Goal: Task Accomplishment & Management: Manage account settings

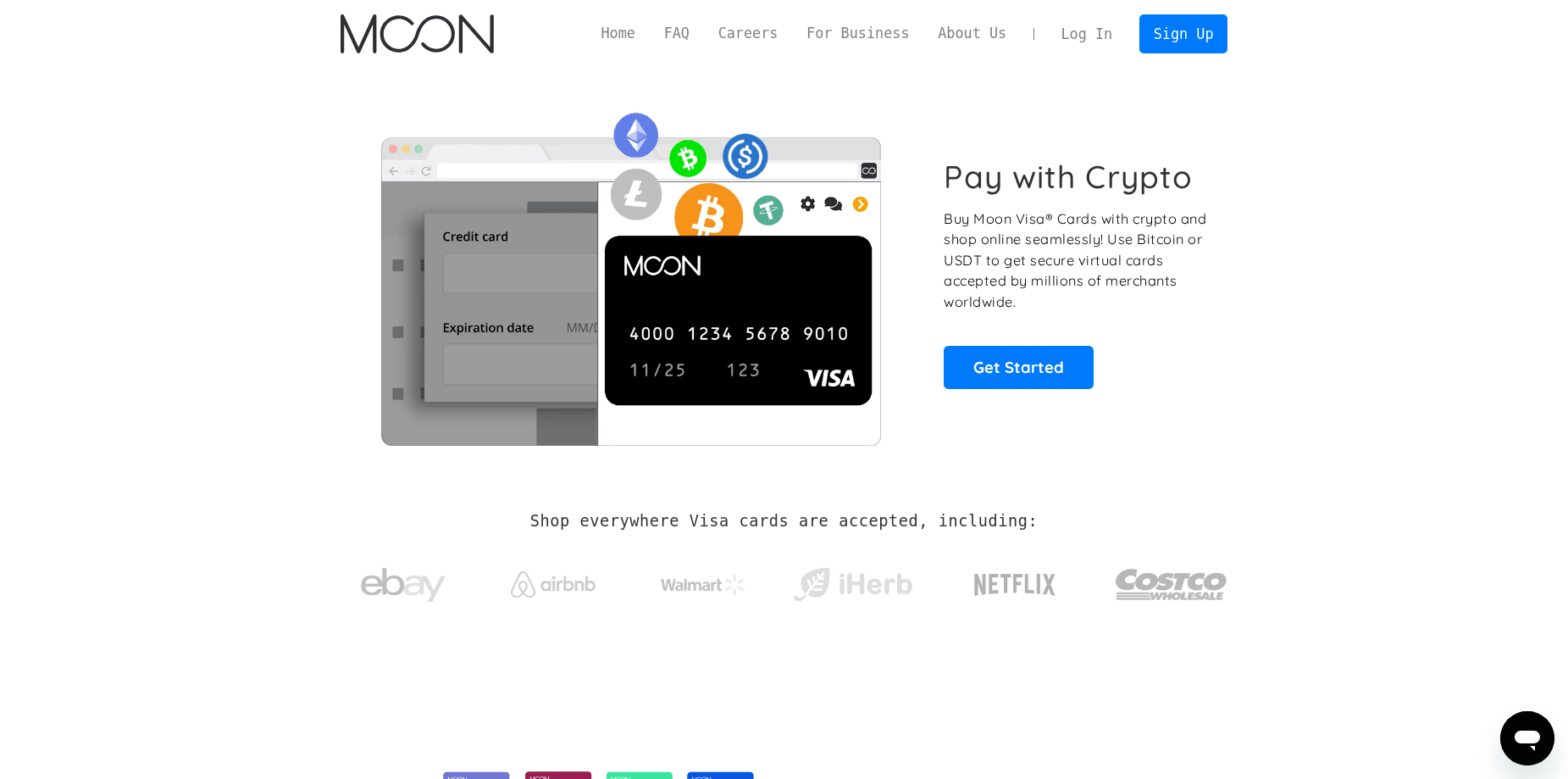
click at [1097, 37] on link "Log In" at bounding box center [1086, 34] width 79 height 37
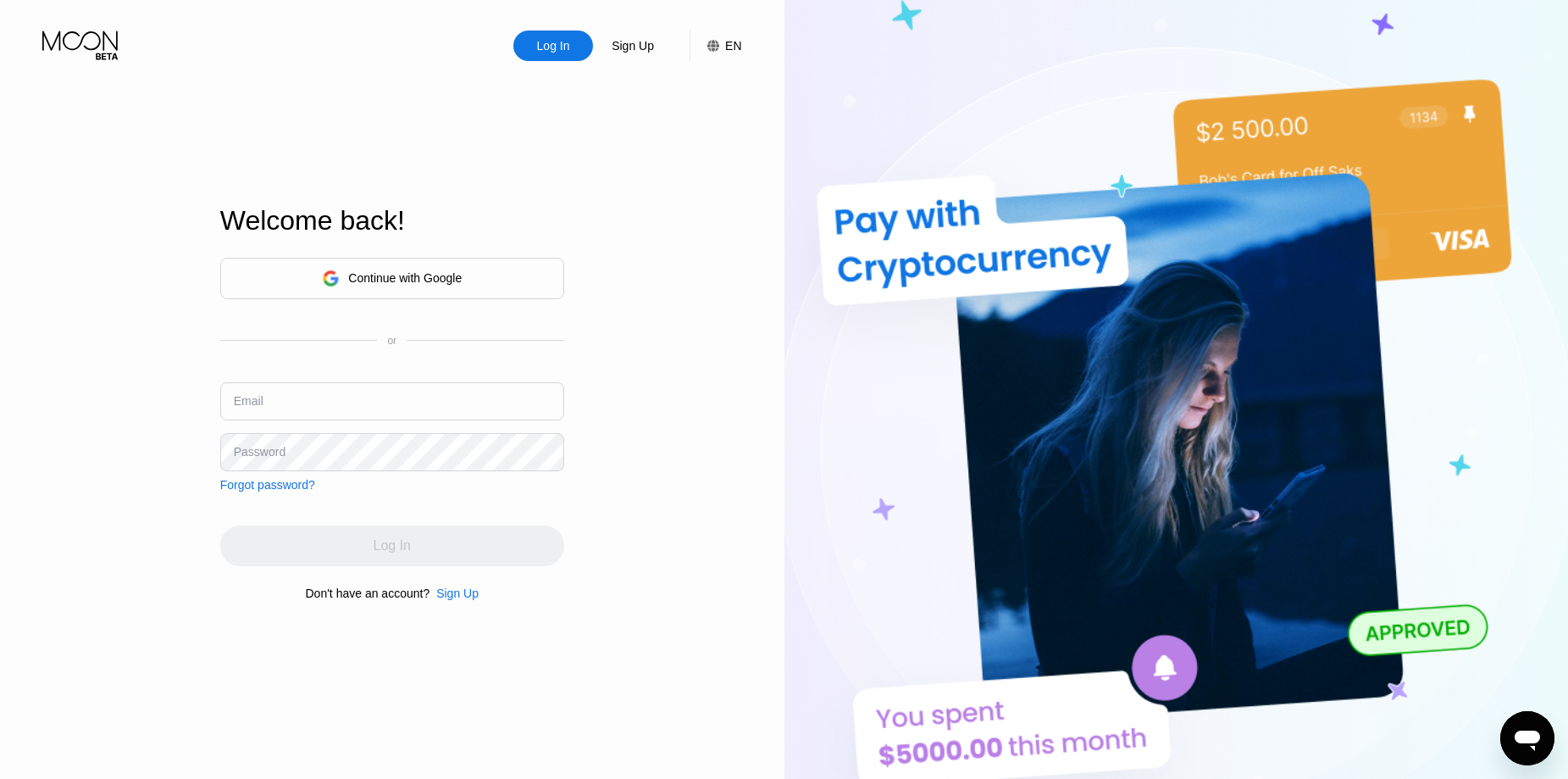
click at [464, 595] on div "Sign Up" at bounding box center [457, 593] width 42 height 14
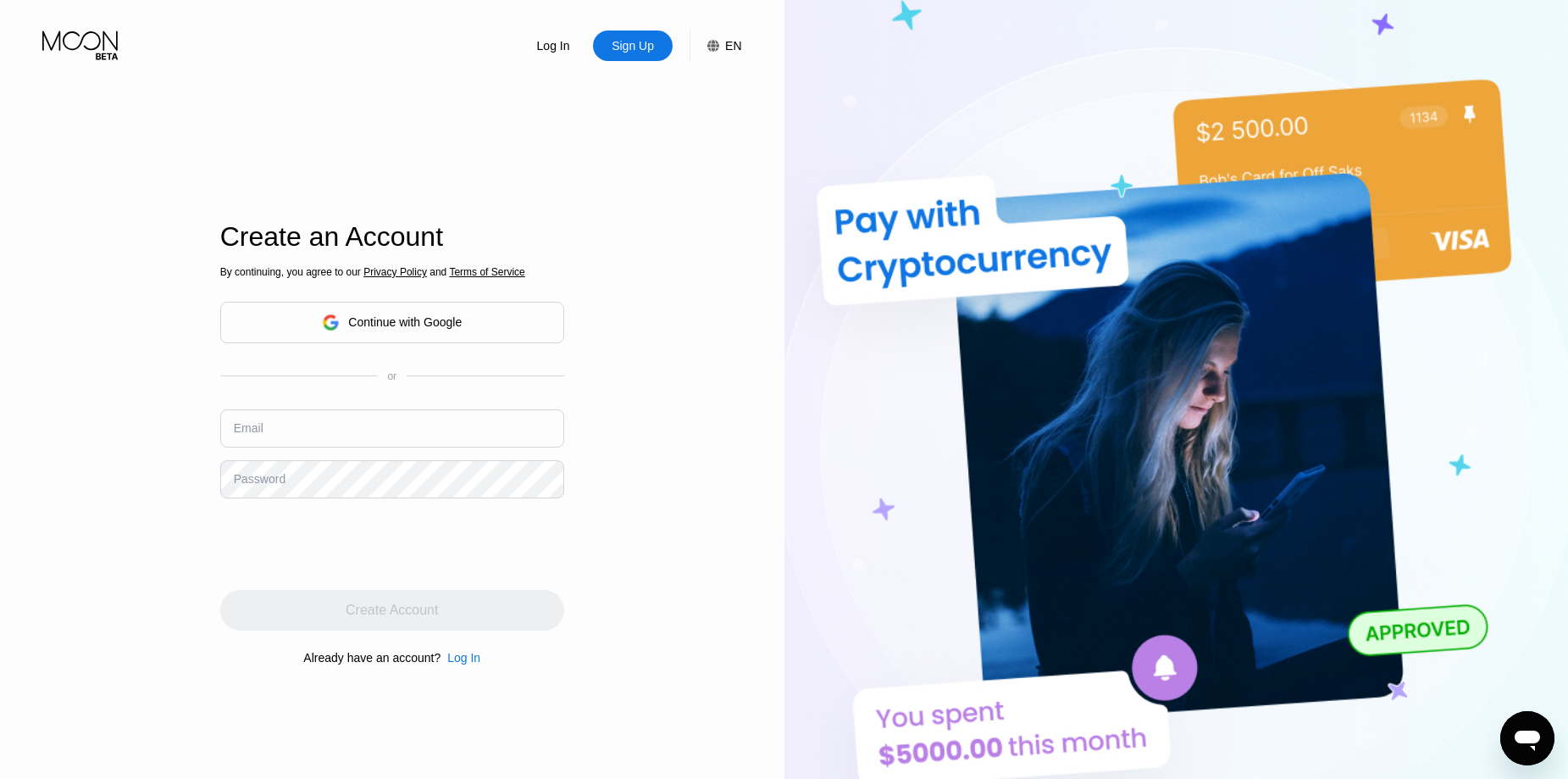
click at [260, 424] on div "Email" at bounding box center [248, 427] width 29 height 14
click at [284, 430] on input "text" at bounding box center [392, 428] width 344 height 38
paste input "tessie56@mechanicspedia.com"
type input "tessie56@mechanicspedia.com"
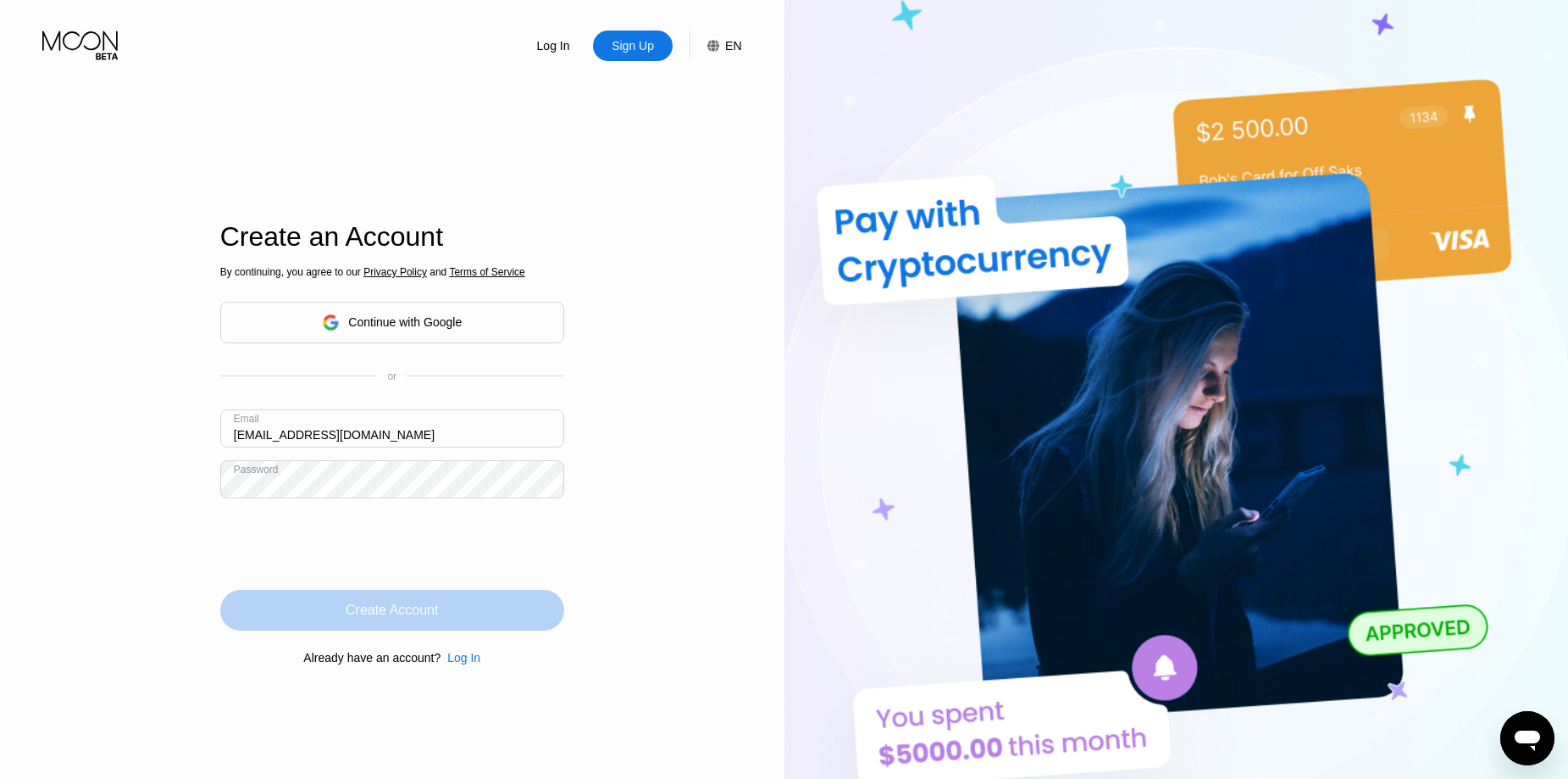
click at [428, 618] on div "Create Account" at bounding box center [392, 610] width 92 height 17
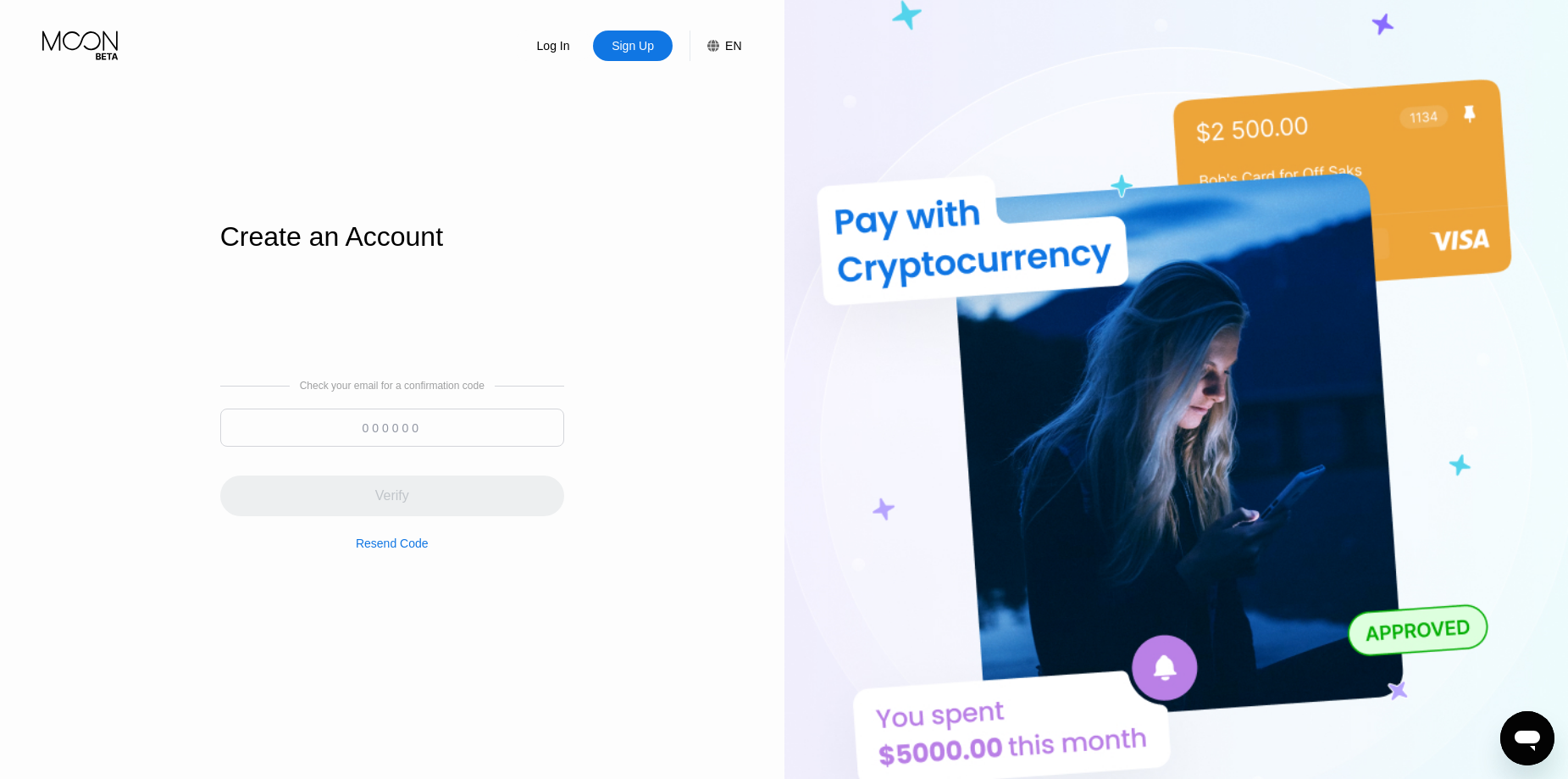
click at [372, 444] on input at bounding box center [392, 427] width 344 height 38
paste input "538252"
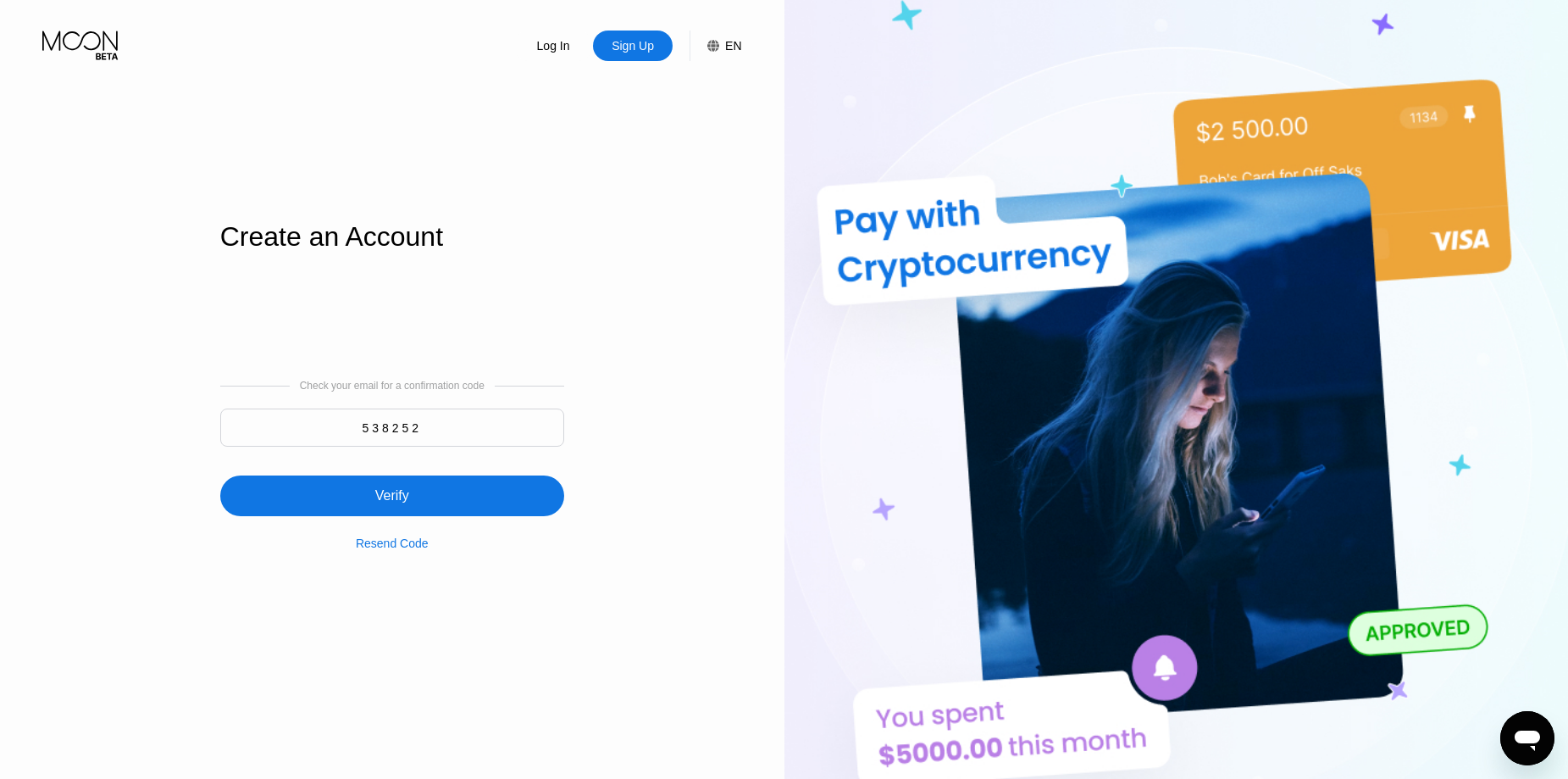
type input "538252"
click at [400, 493] on div "Verify" at bounding box center [392, 496] width 34 height 17
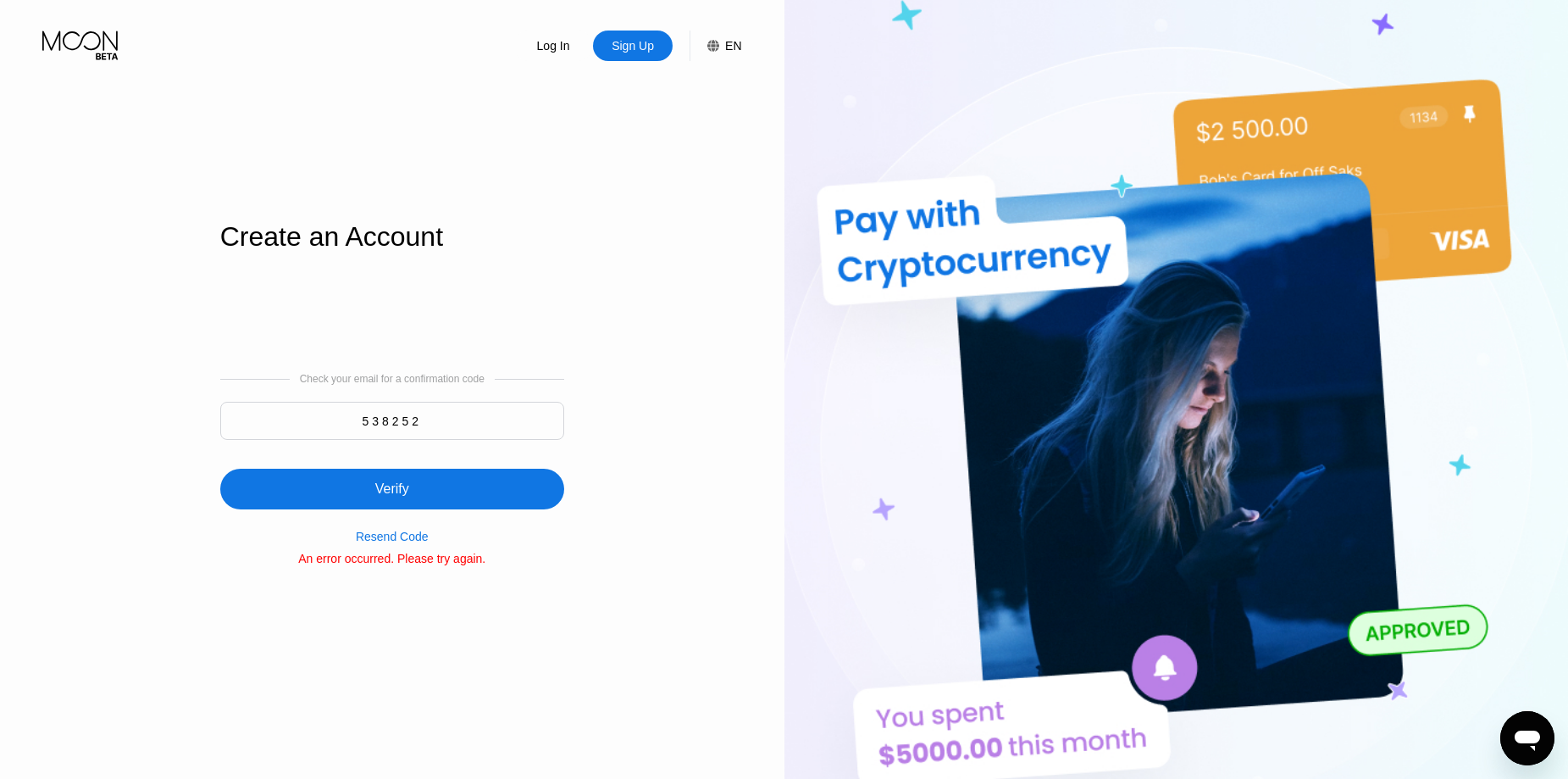
click at [391, 490] on div "Verify" at bounding box center [392, 489] width 34 height 17
click at [414, 537] on div "Resend Code" at bounding box center [392, 536] width 73 height 14
click at [540, 46] on div "Log In" at bounding box center [554, 46] width 37 height 17
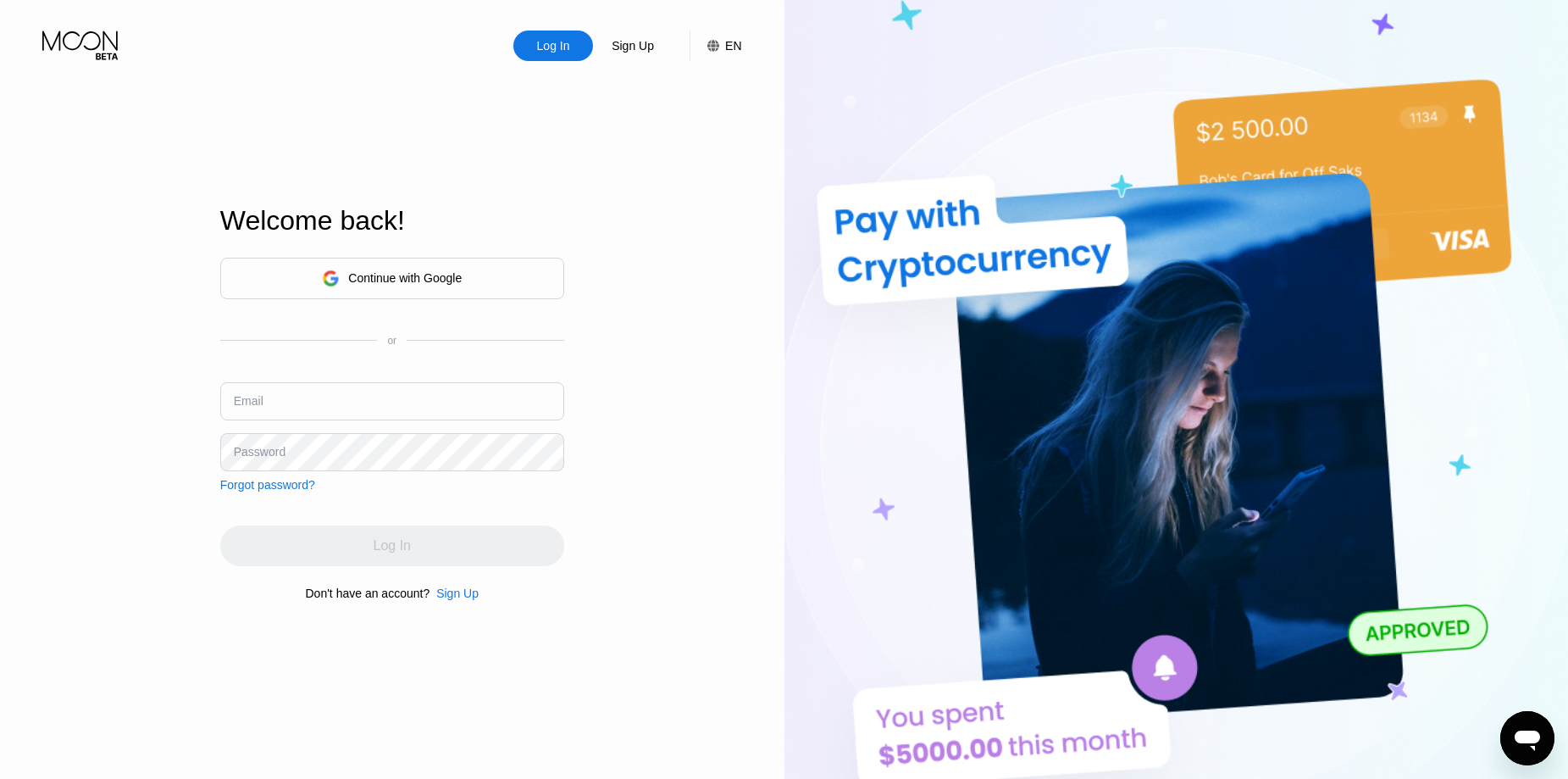
click at [304, 412] on input "text" at bounding box center [392, 402] width 344 height 38
paste input "tessie56@mechanicspedia.com"
type input "tessie56@mechanicspedia.com"
click at [253, 454] on div "Password" at bounding box center [259, 451] width 52 height 14
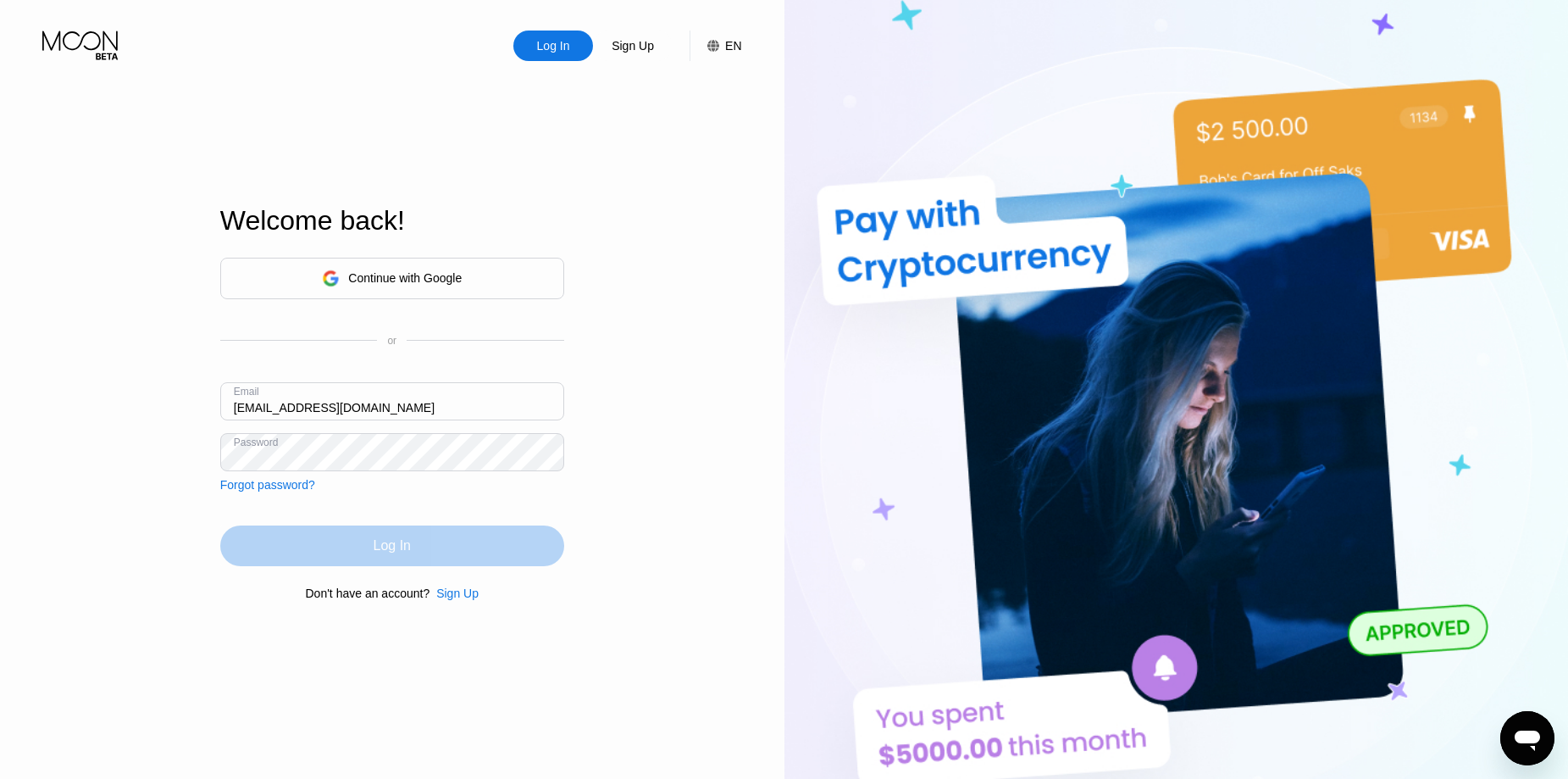
click at [359, 538] on div "Log In" at bounding box center [392, 545] width 344 height 41
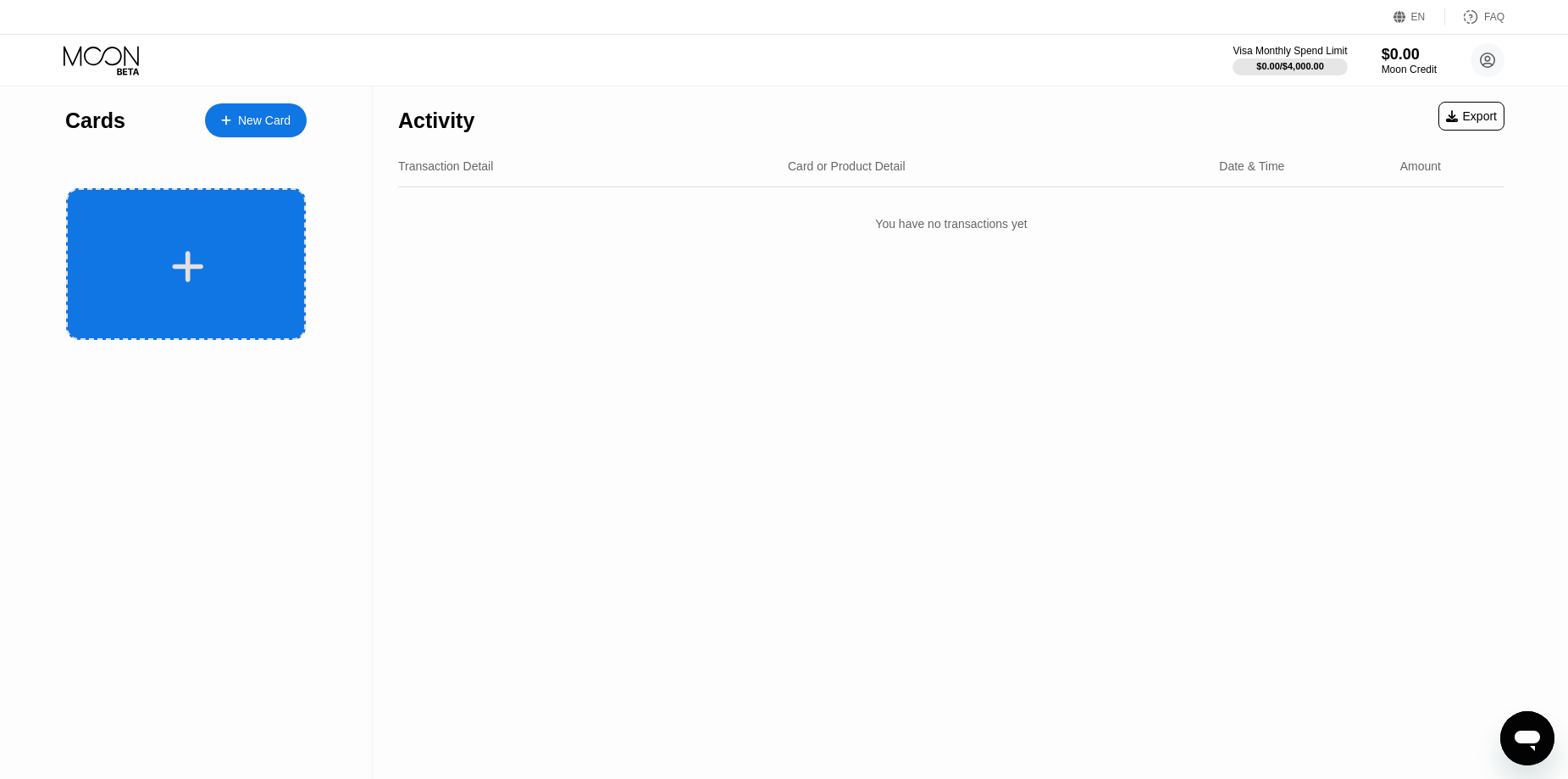
click at [220, 258] on div at bounding box center [188, 267] width 210 height 38
